Goal: Navigation & Orientation: Find specific page/section

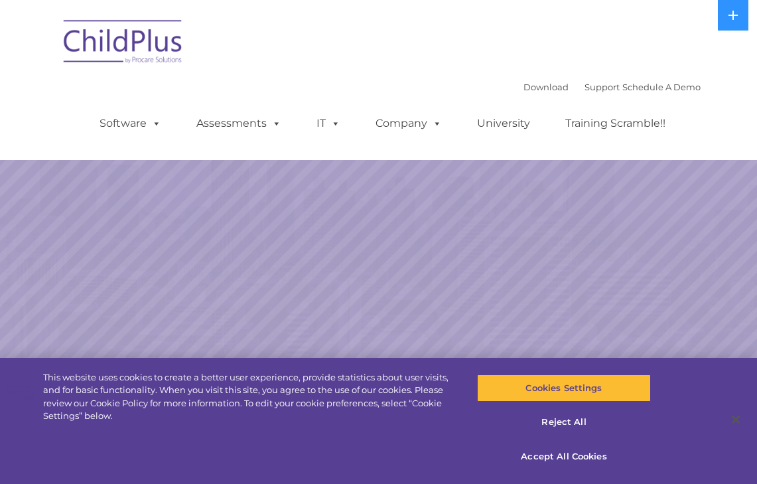
select select "MEDIUM"
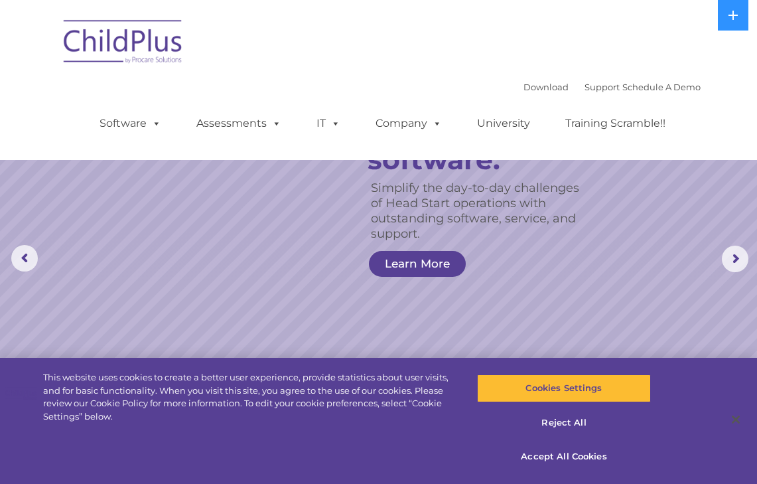
click at [167, 39] on img at bounding box center [123, 44] width 133 height 66
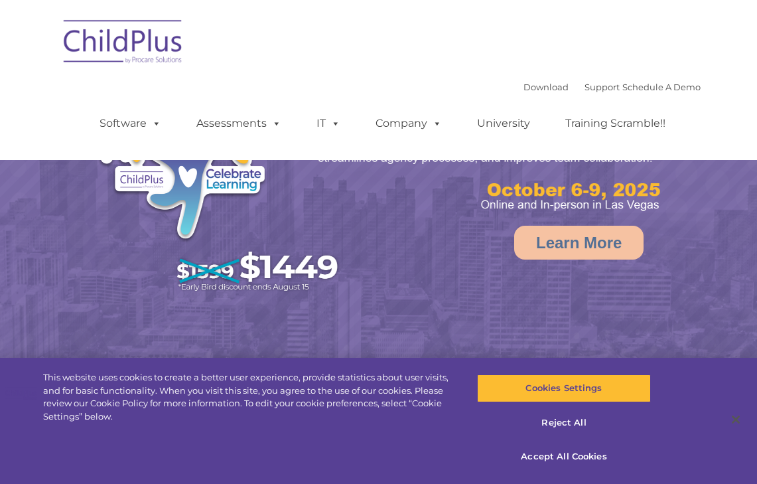
select select "MEDIUM"
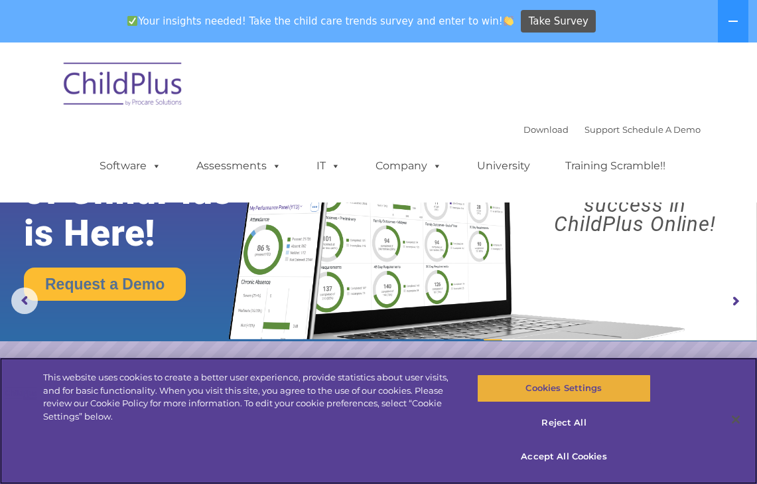
click at [574, 385] on button "Cookies Settings" at bounding box center [564, 388] width 174 height 28
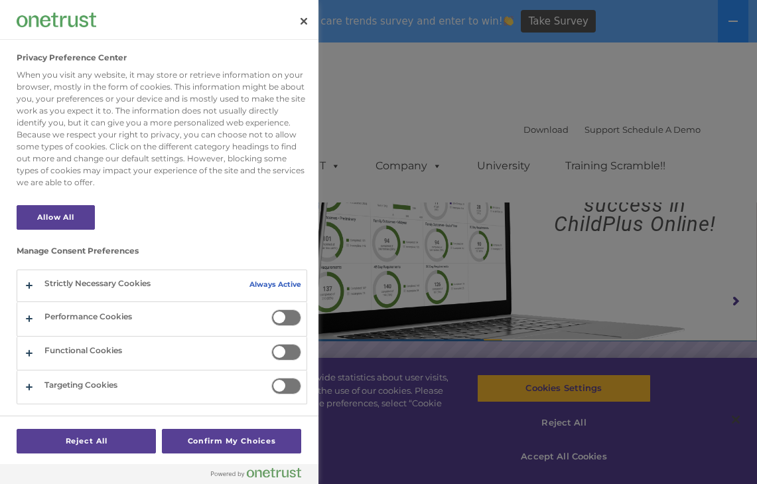
click at [612, 202] on div at bounding box center [378, 242] width 757 height 484
click at [258, 433] on button "Confirm My Choices" at bounding box center [231, 441] width 139 height 25
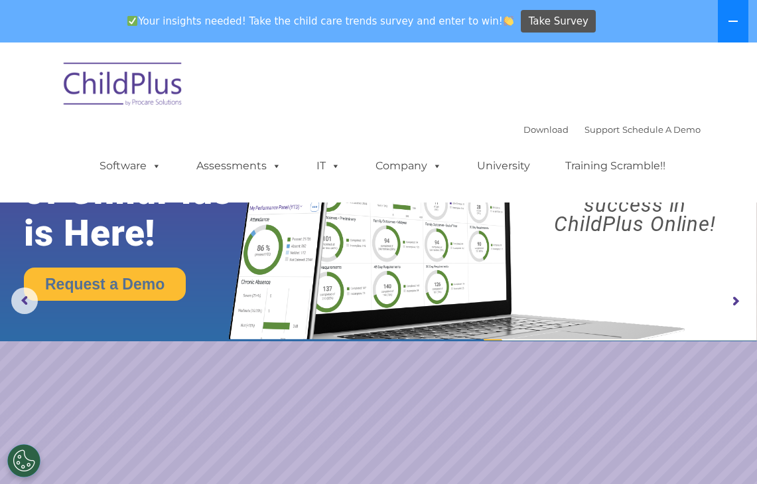
click at [740, 23] on button at bounding box center [733, 21] width 31 height 42
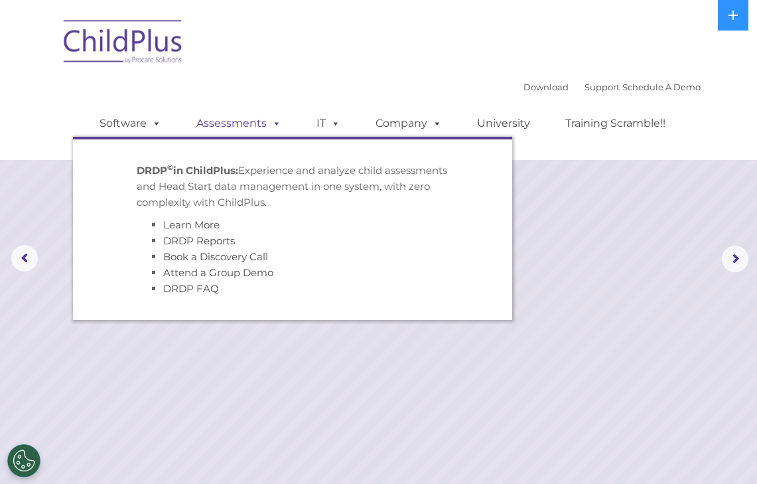
click at [236, 125] on link "Assessments" at bounding box center [238, 123] width 111 height 27
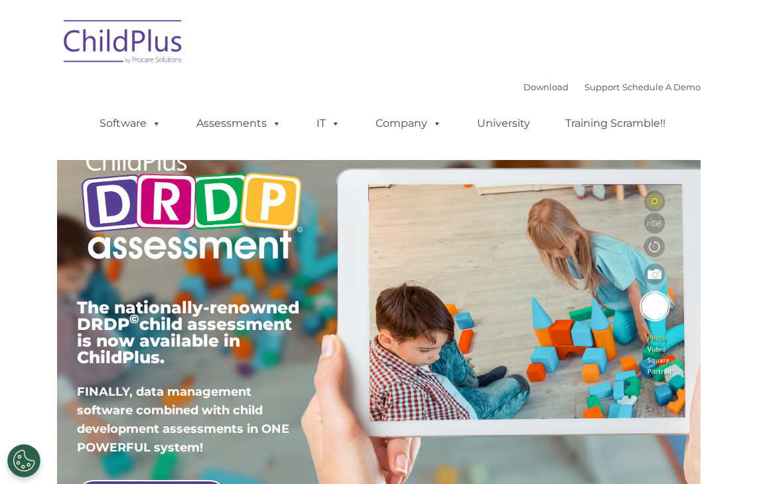
type input ""
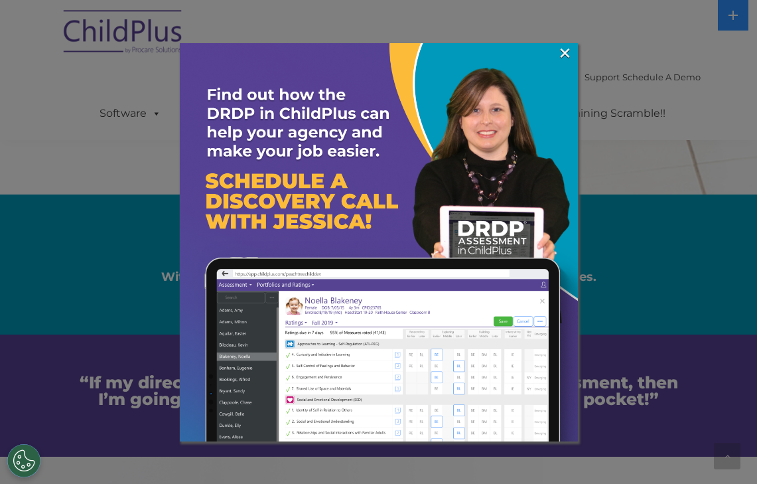
scroll to position [2402, 0]
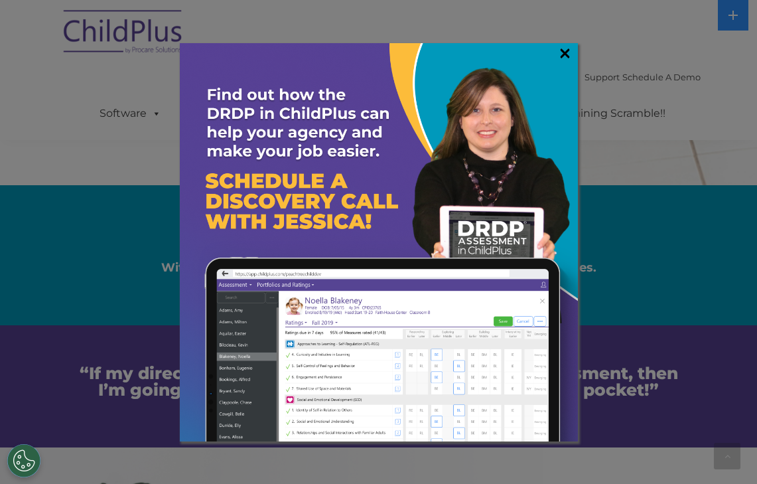
click at [567, 58] on link "×" at bounding box center [564, 52] width 15 height 13
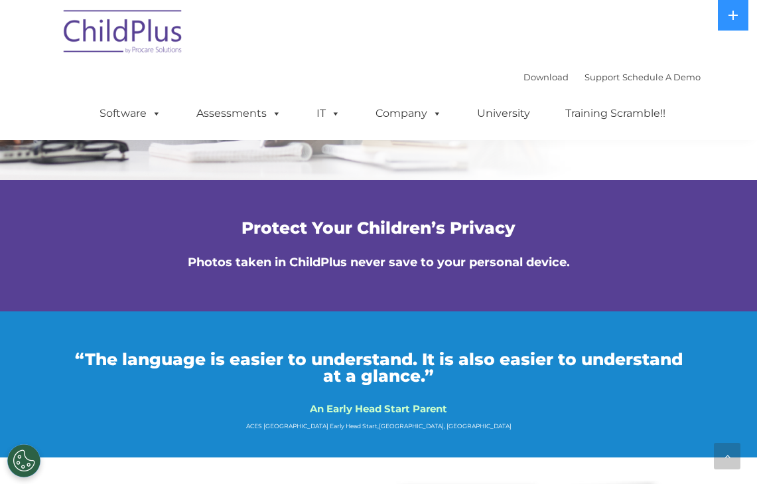
scroll to position [3226, 0]
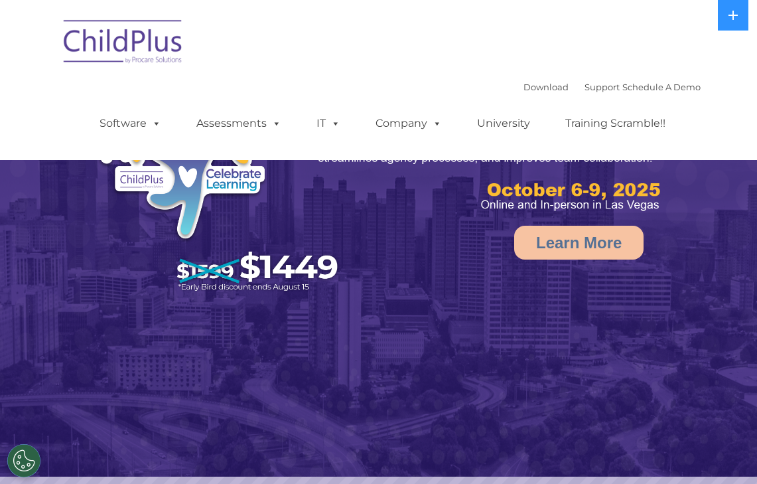
select select "MEDIUM"
